Goal: Information Seeking & Learning: Learn about a topic

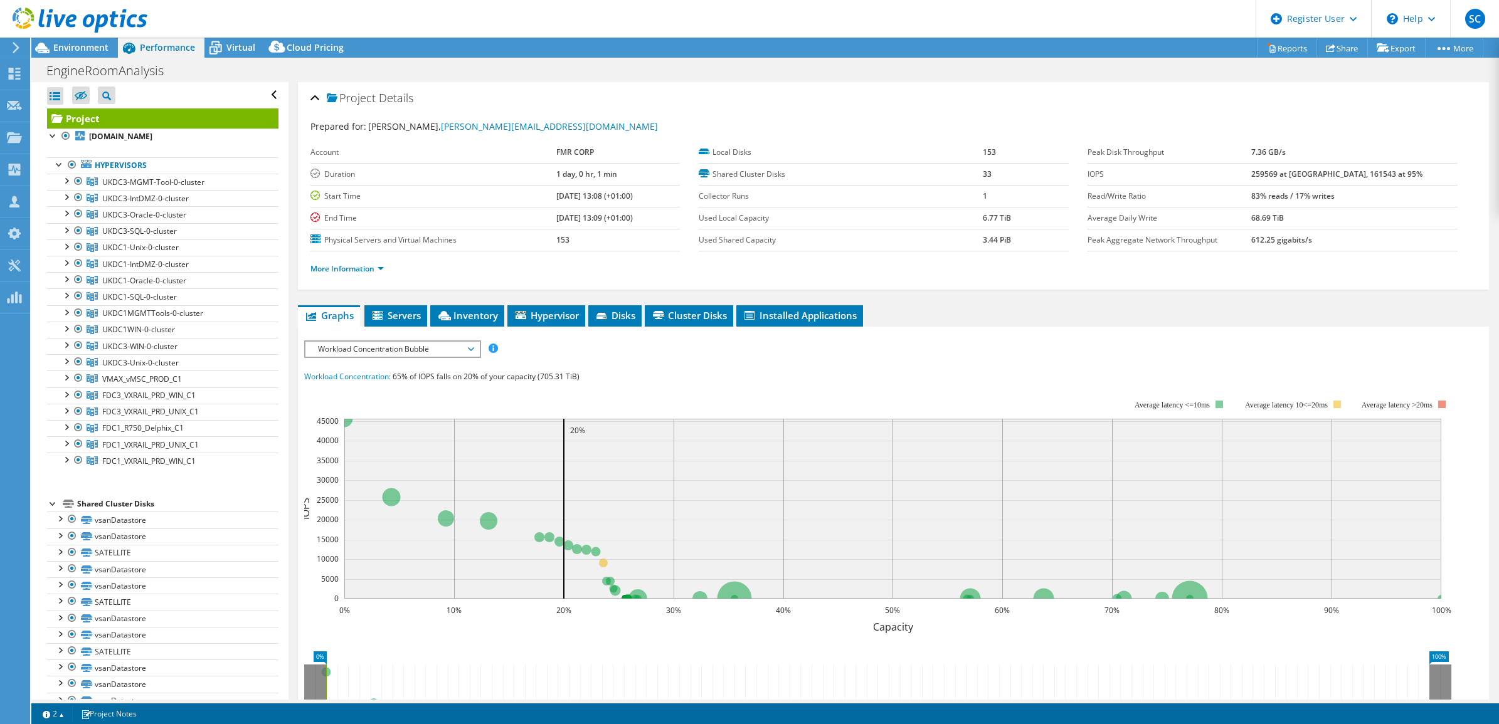
select select "USD"
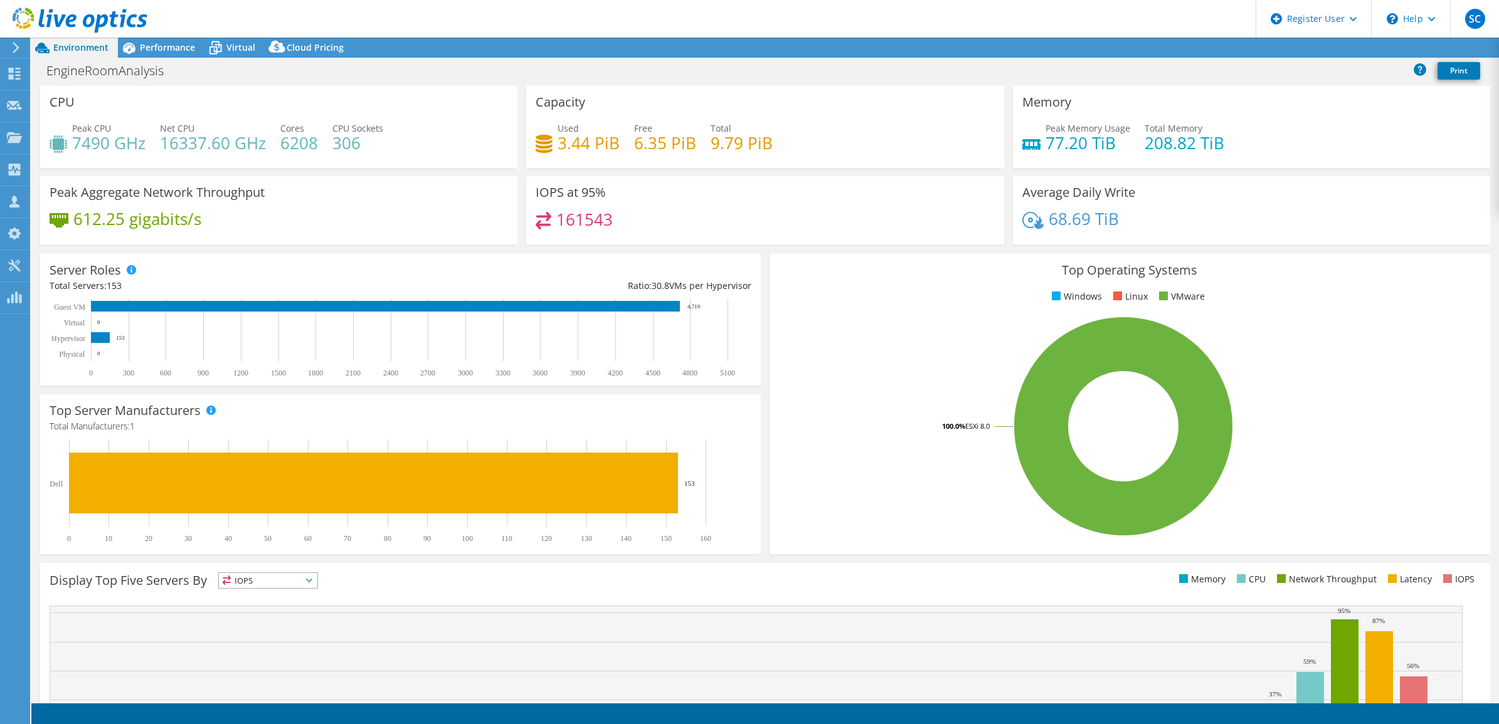
select select "USD"
click at [643, 194] on div "IOPS at 95% 161543" at bounding box center [764, 210] width 477 height 68
click at [154, 49] on span "Performance" at bounding box center [167, 47] width 55 height 12
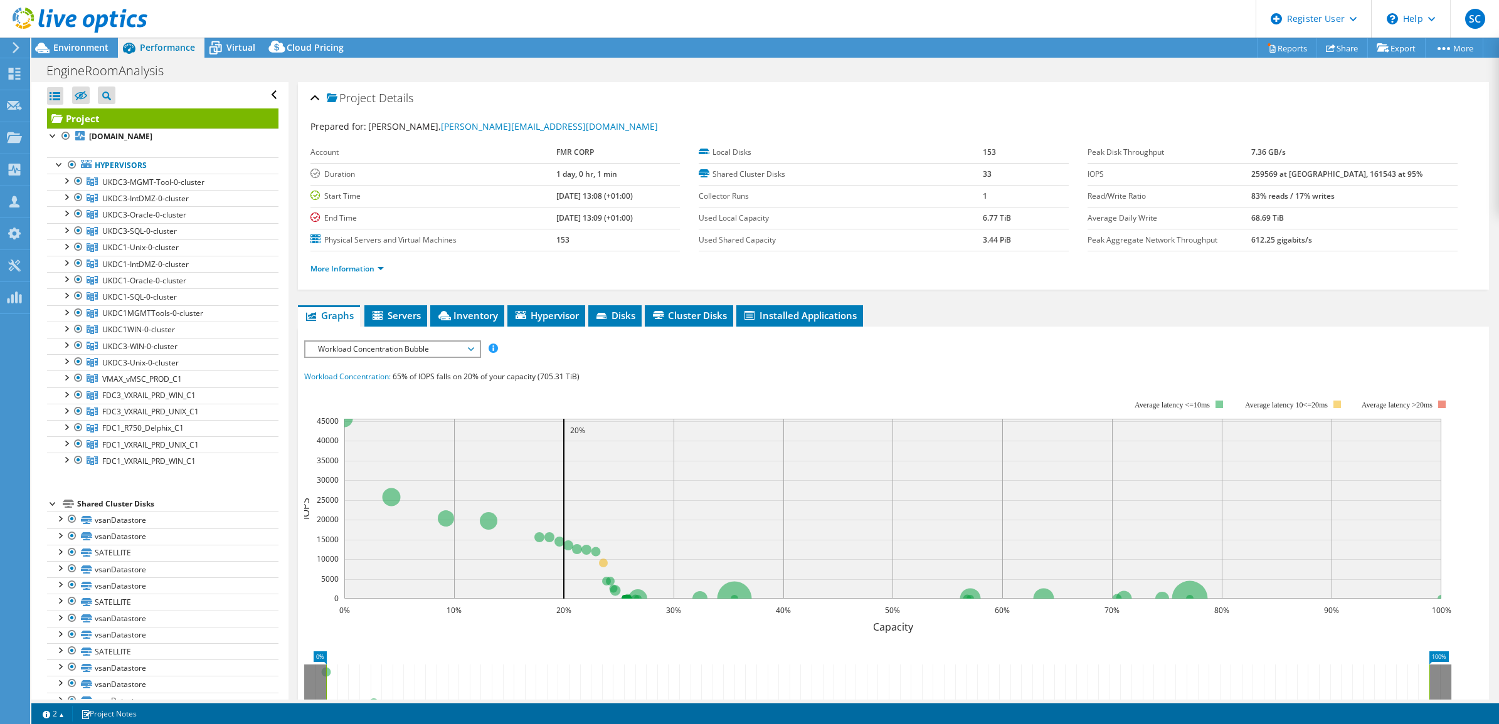
click at [180, 186] on span "UKDC3-MGMT-Tool-0-cluster" at bounding box center [153, 182] width 102 height 11
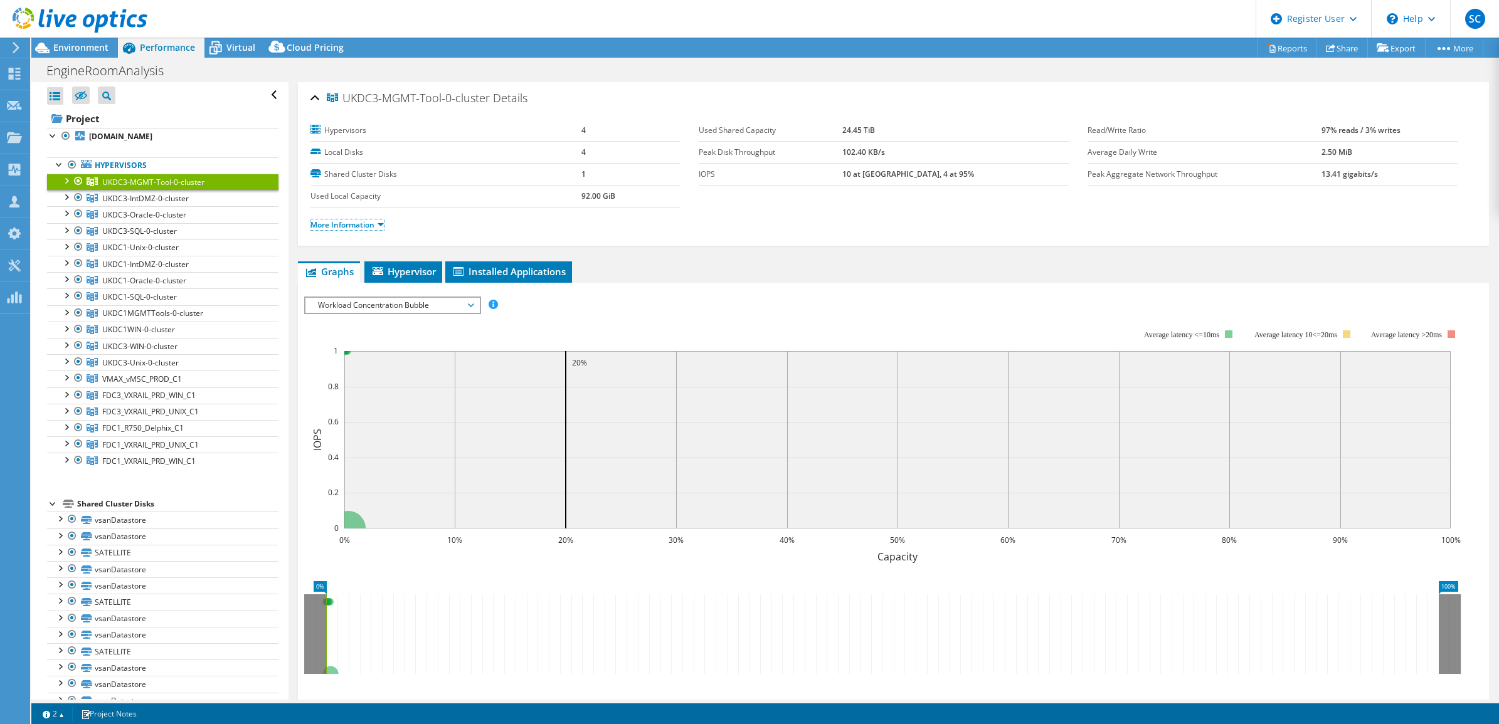
click at [378, 226] on link "More Information" at bounding box center [346, 225] width 73 height 11
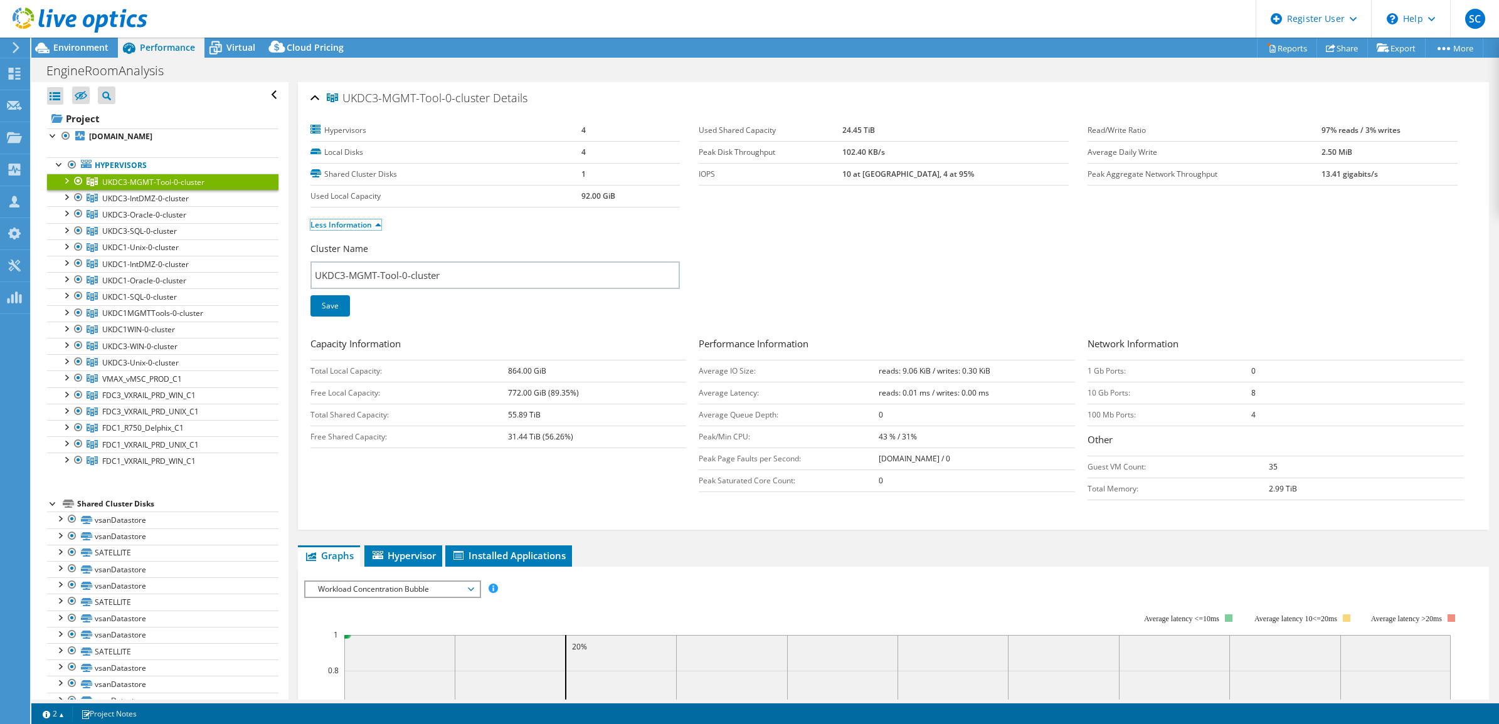
click at [365, 228] on link "Less Information" at bounding box center [345, 225] width 71 height 11
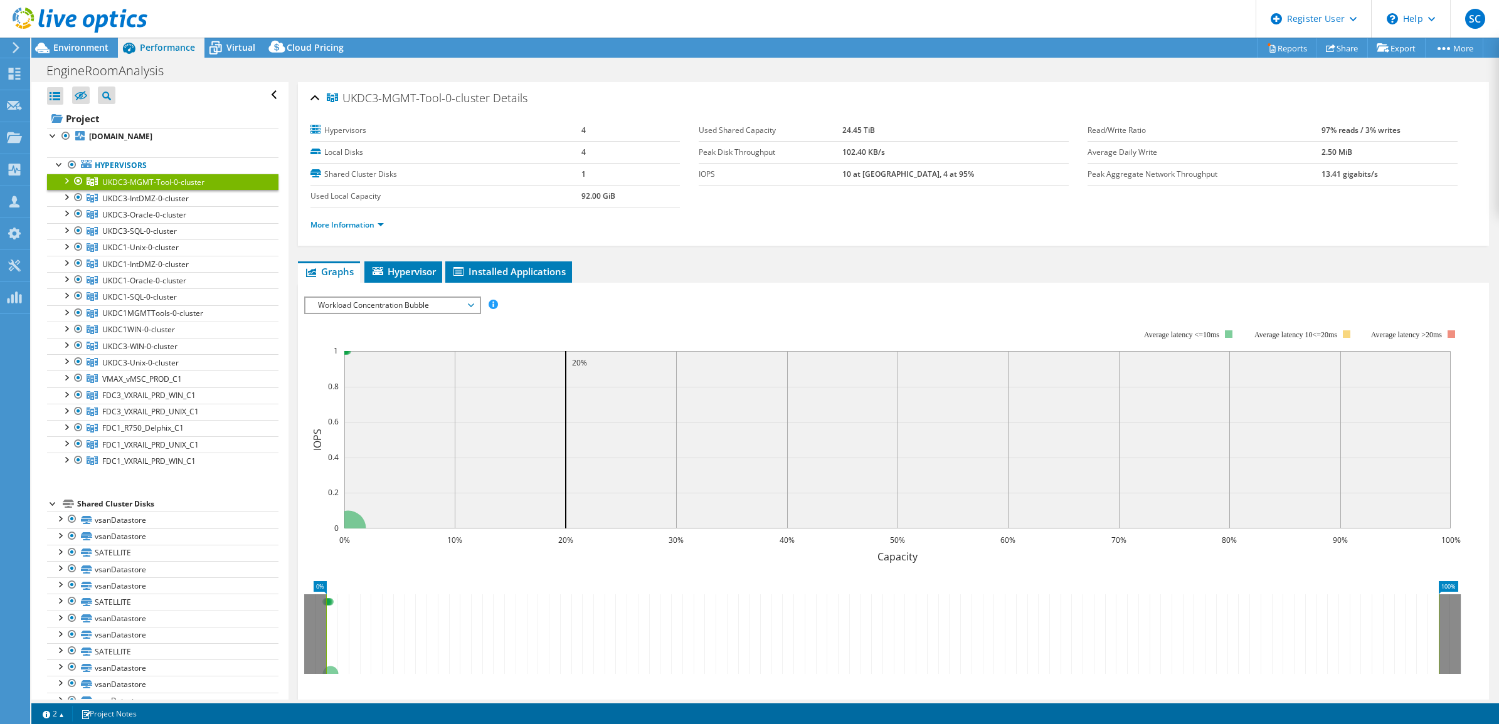
click at [403, 268] on span "Hypervisor" at bounding box center [403, 271] width 65 height 13
